Goal: Navigation & Orientation: Find specific page/section

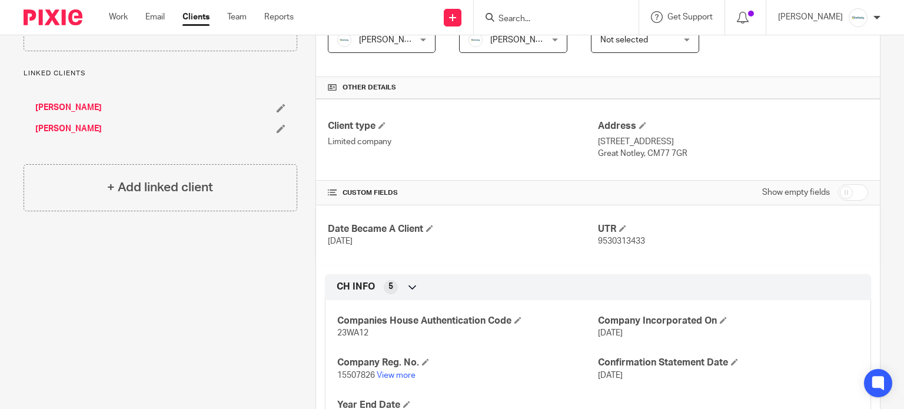
scroll to position [140, 0]
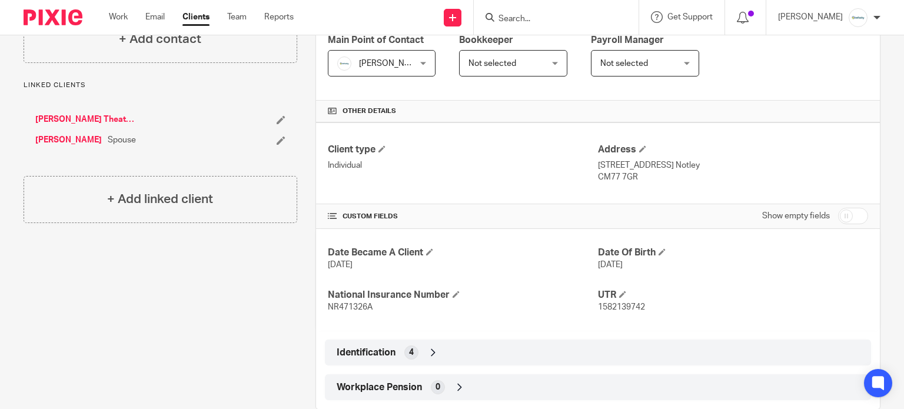
scroll to position [235, 0]
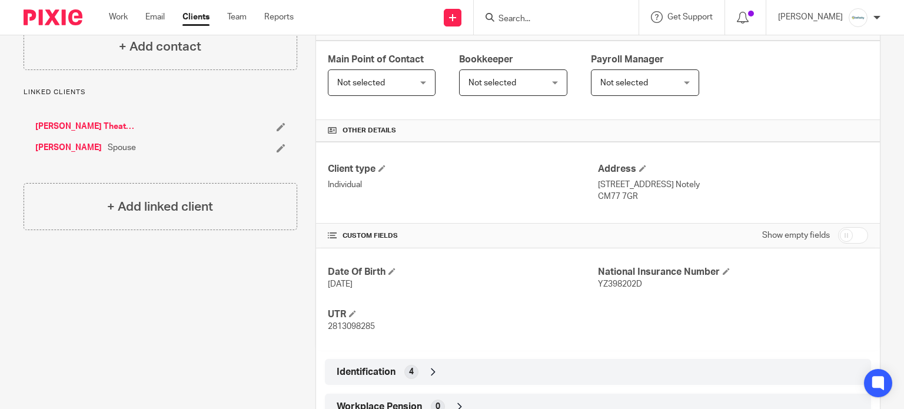
scroll to position [235, 0]
